Goal: Find specific page/section: Find specific page/section

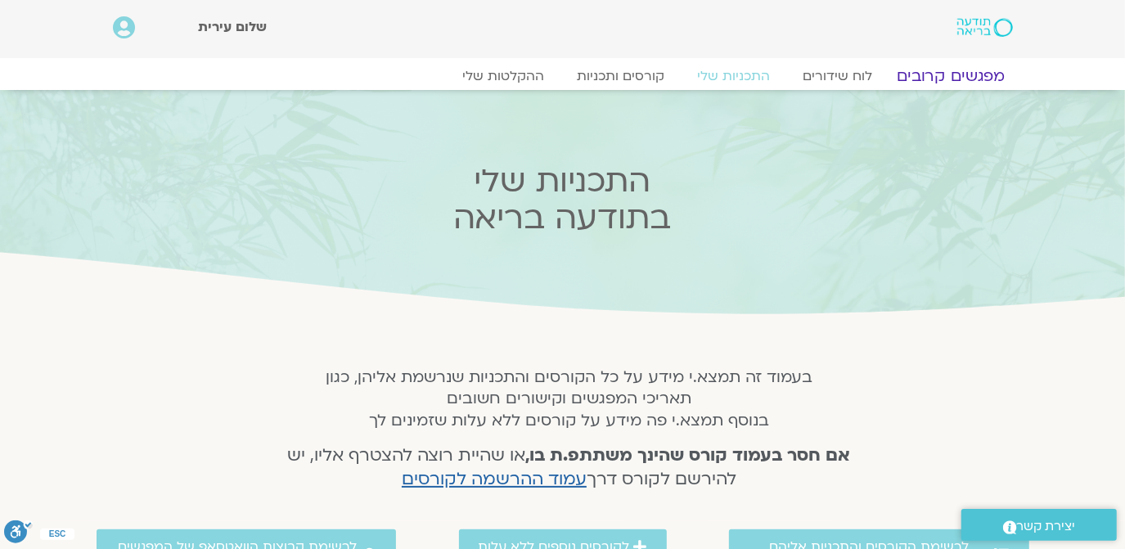
click at [932, 73] on link "מפגשים קרובים" at bounding box center [951, 76] width 148 height 20
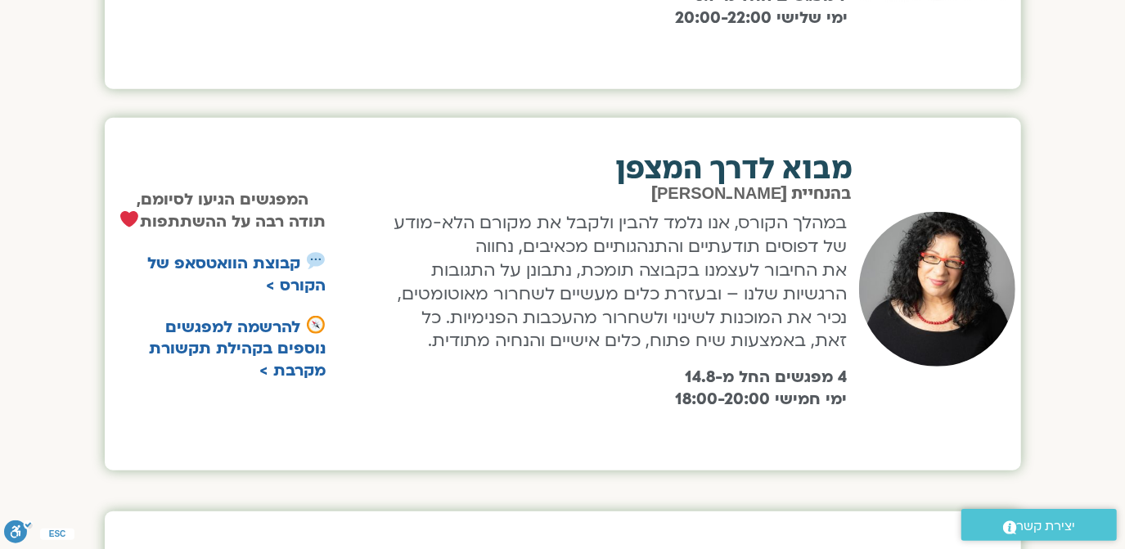
scroll to position [892, 0]
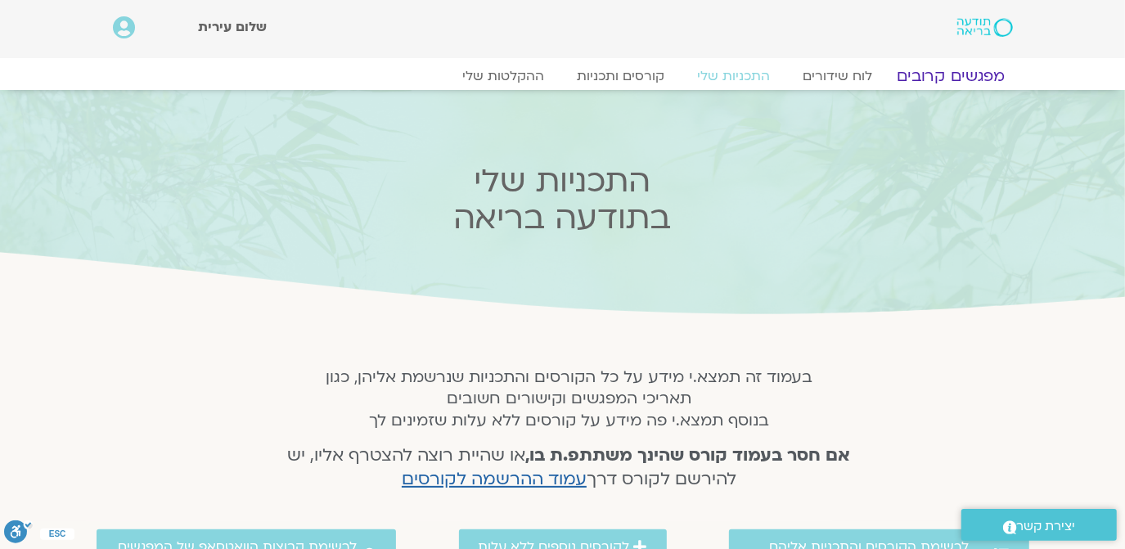
click at [952, 67] on link "מפגשים קרובים" at bounding box center [951, 76] width 148 height 20
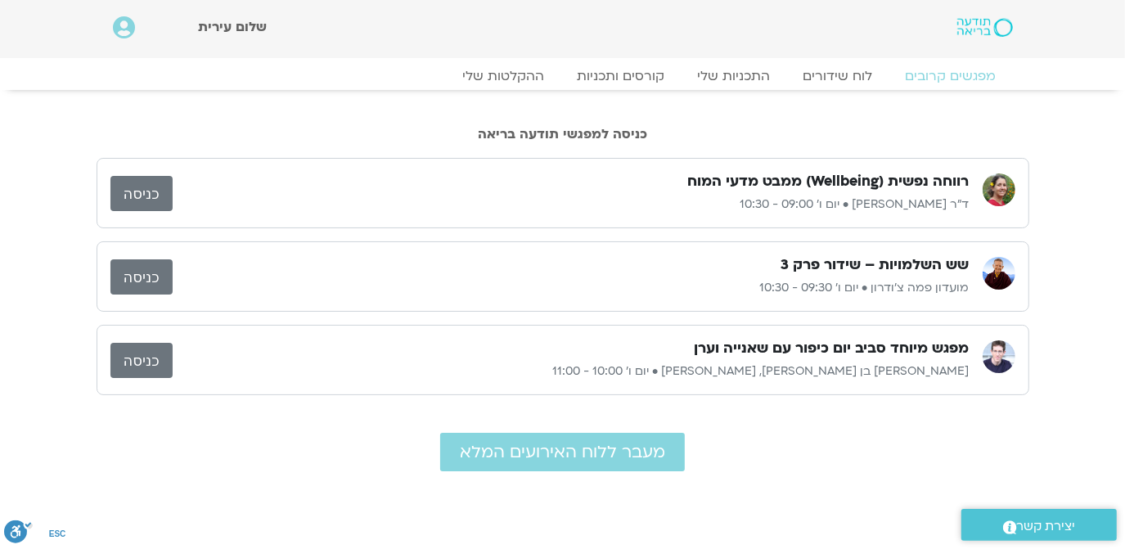
click at [137, 187] on link "כניסה" at bounding box center [142, 193] width 62 height 35
